Goal: Transaction & Acquisition: Purchase product/service

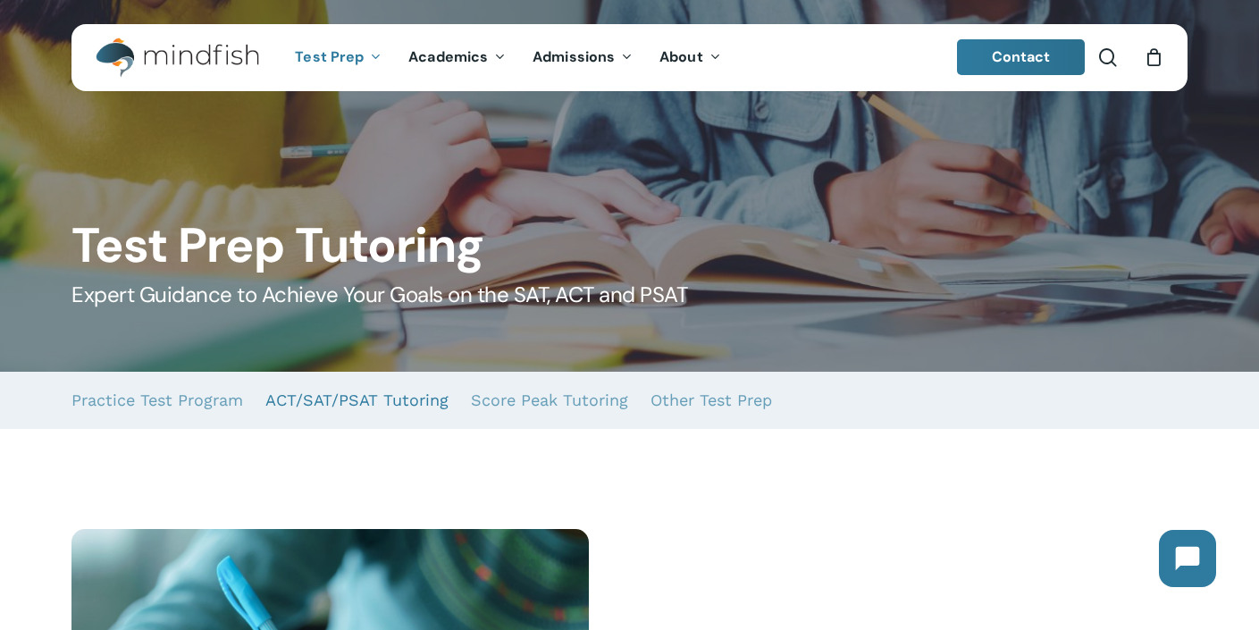
click at [382, 403] on link "ACT/SAT/PSAT Tutoring" at bounding box center [356, 400] width 183 height 57
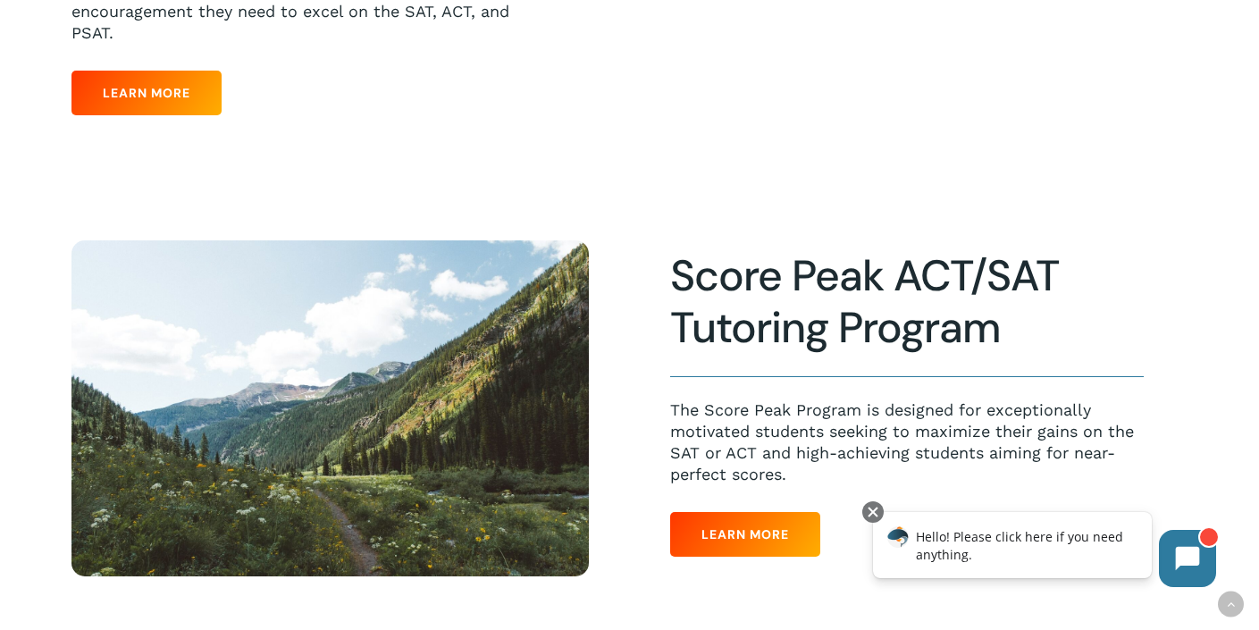
scroll to position [1131, 0]
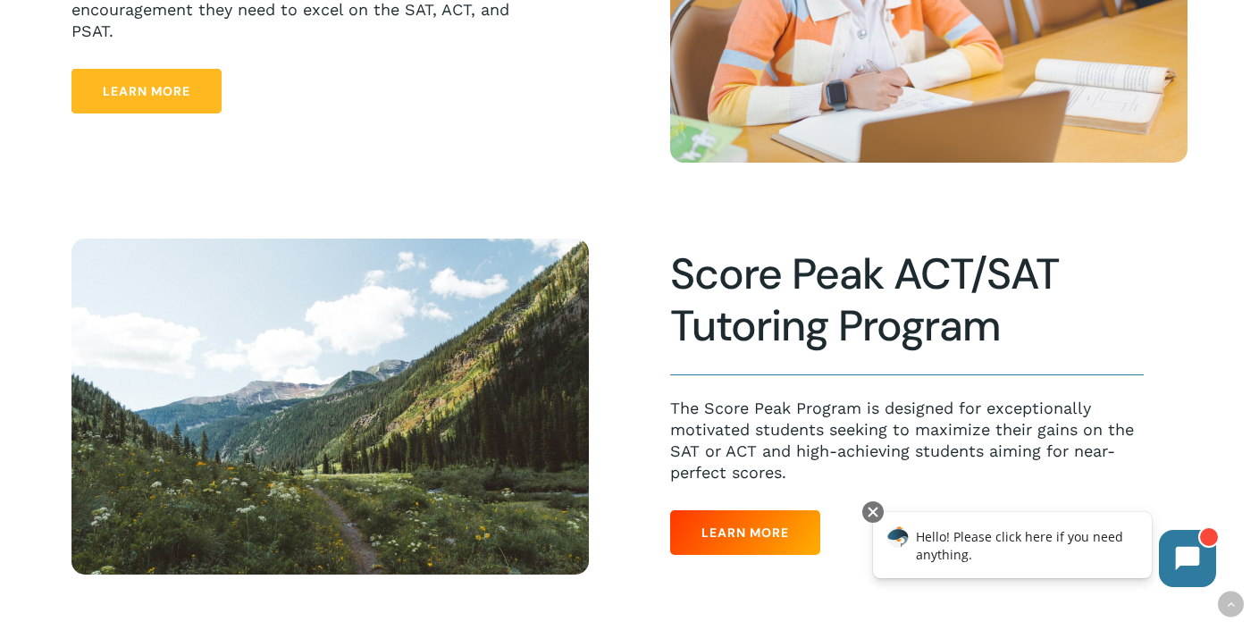
click at [165, 89] on span "Learn More" at bounding box center [147, 91] width 88 height 18
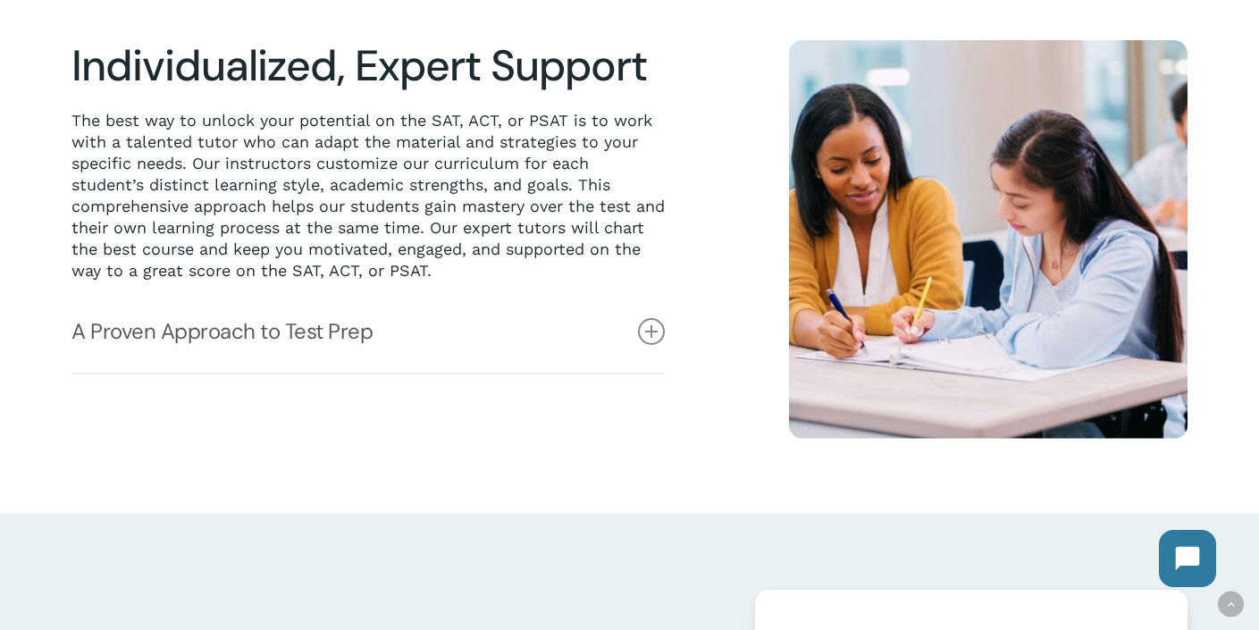
scroll to position [478, 0]
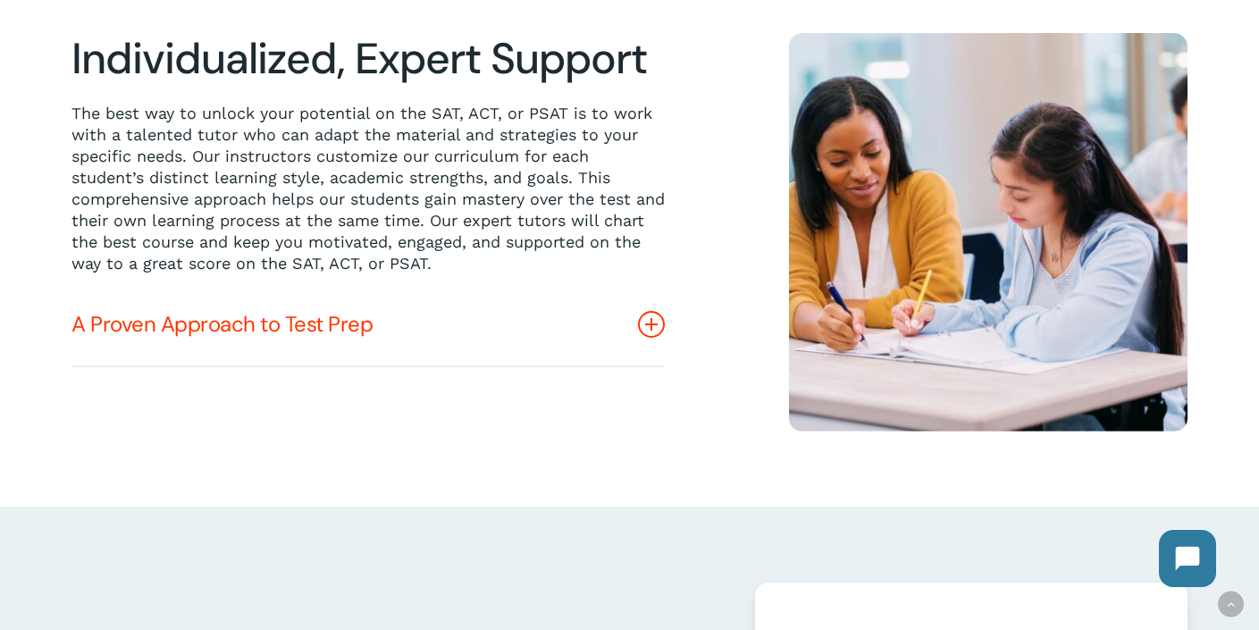
click at [445, 329] on link "A Proven Approach to Test Prep" at bounding box center [367, 324] width 593 height 82
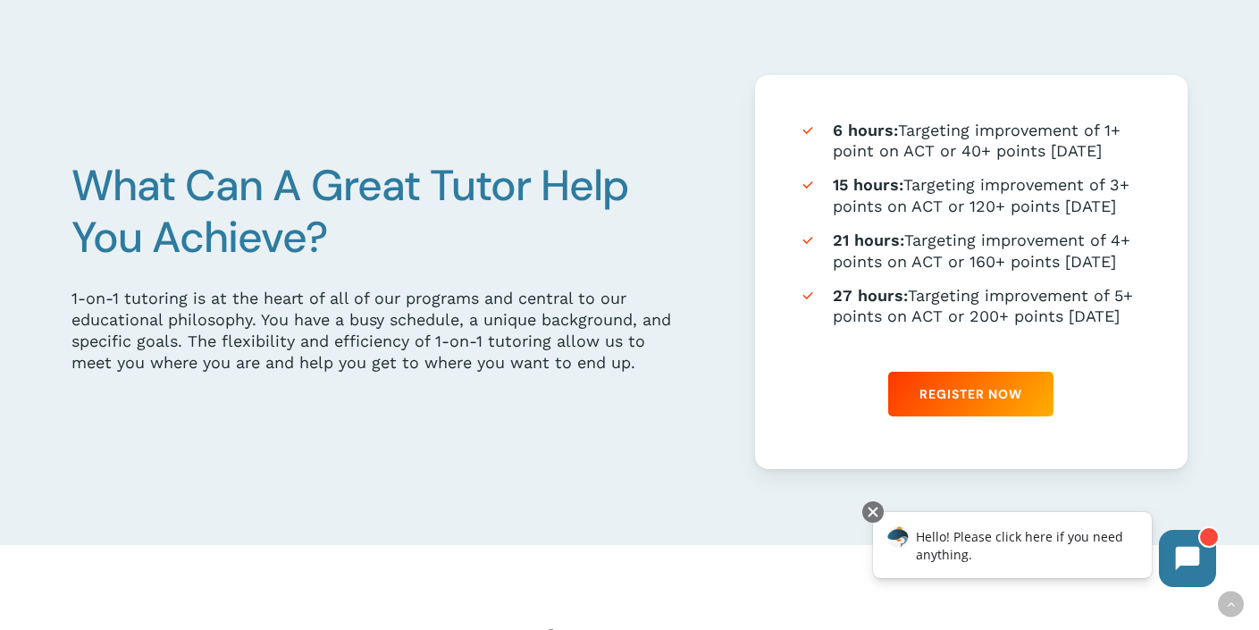
scroll to position [1119, 0]
click at [973, 393] on span "Register Now" at bounding box center [970, 395] width 103 height 18
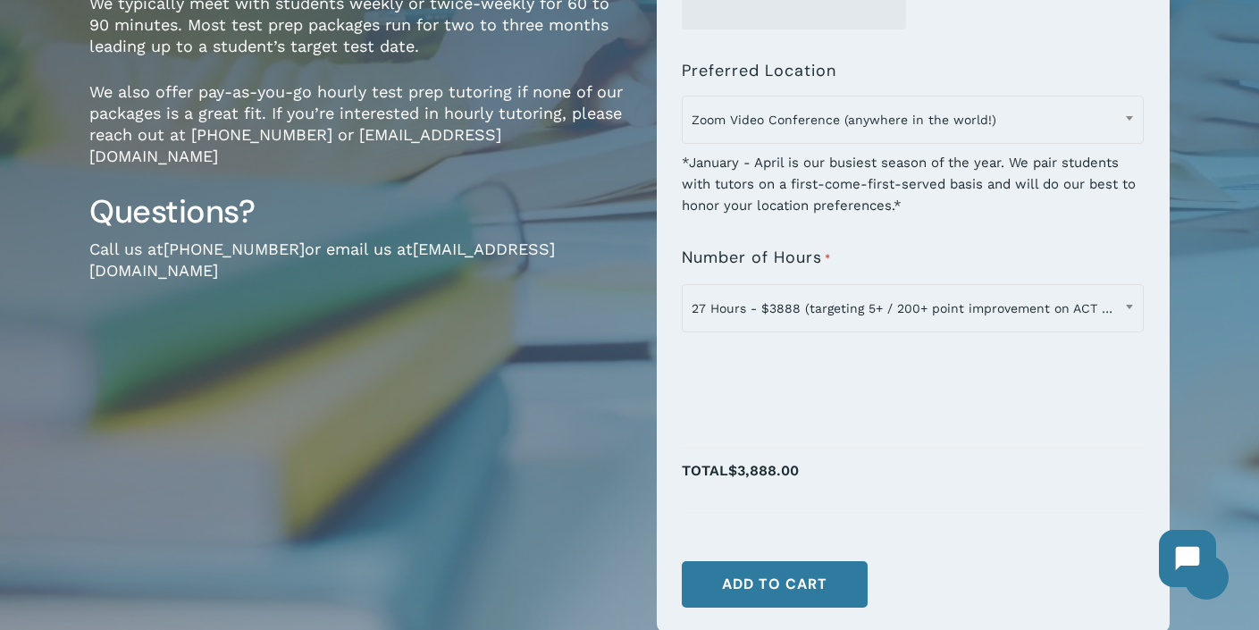
scroll to position [456, 0]
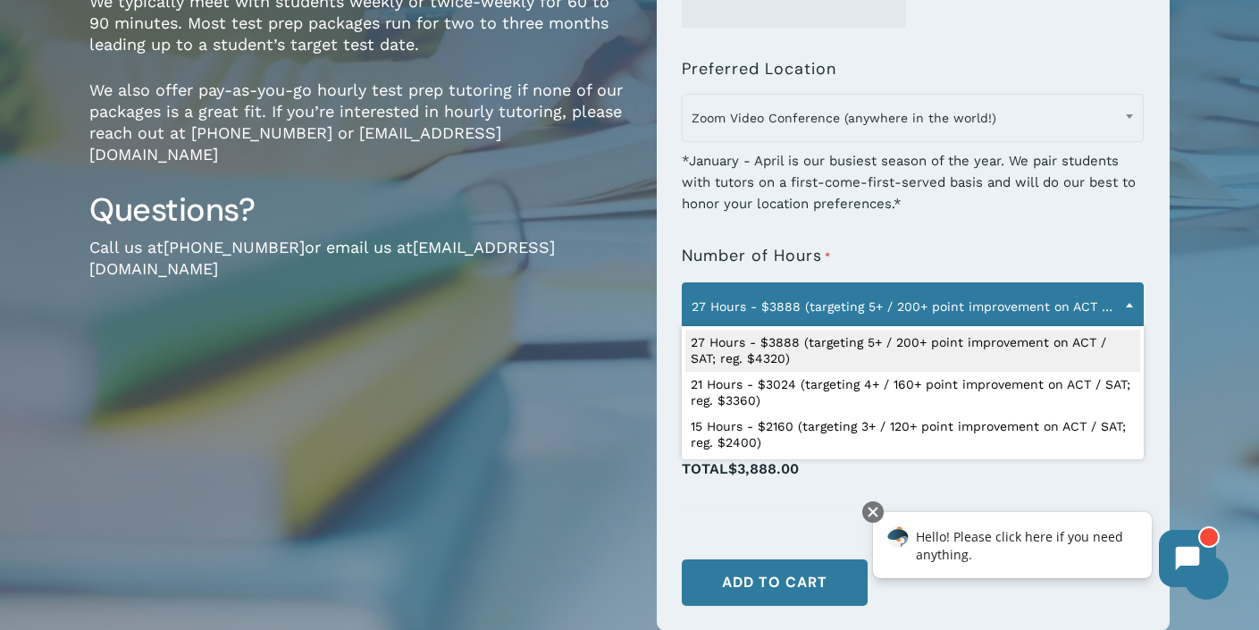
click at [763, 308] on span "27 Hours - $3888 (targeting 5+ / 200+ point improvement on ACT / SAT; reg. $432…" at bounding box center [913, 307] width 460 height 38
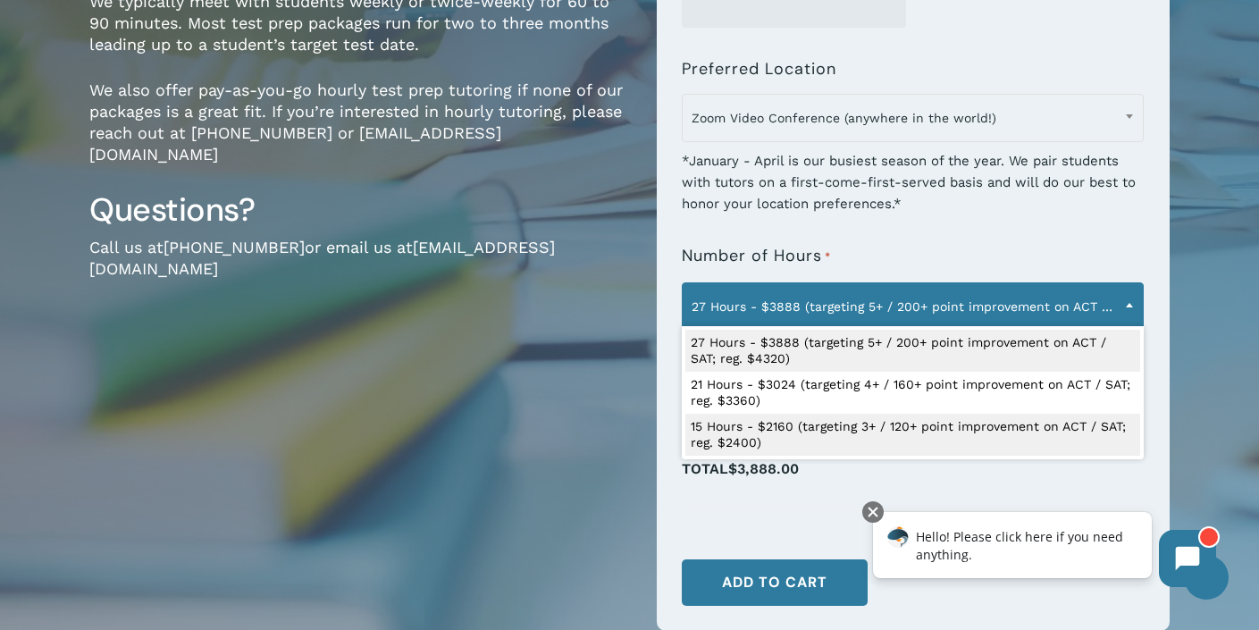
select select "**********"
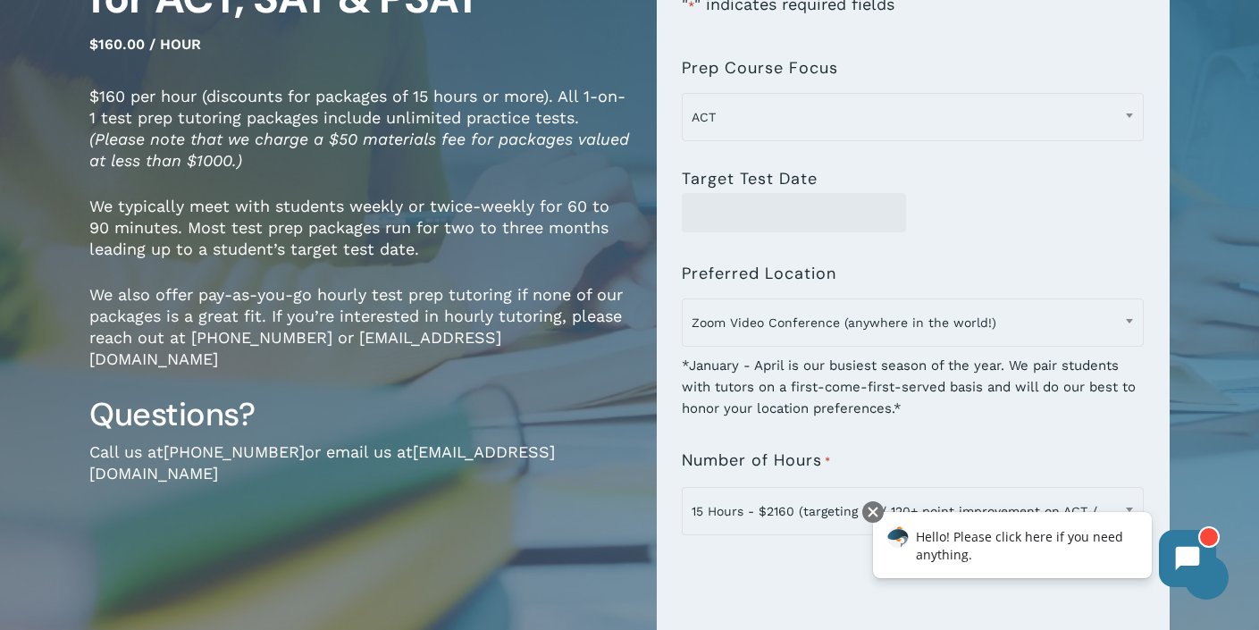
scroll to position [0, 0]
